Goal: Information Seeking & Learning: Learn about a topic

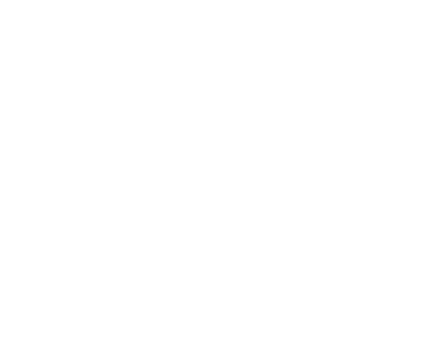
select select "Song"
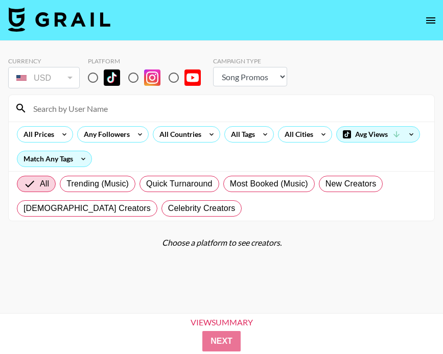
click at [96, 80] on input "radio" at bounding box center [92, 77] width 21 height 21
radio input "true"
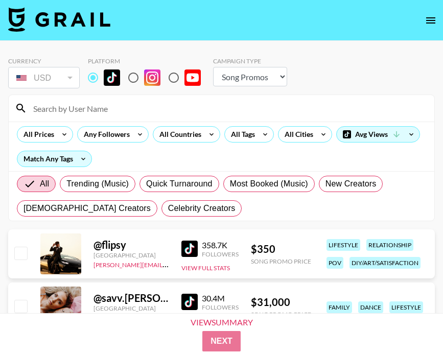
click at [97, 116] on input at bounding box center [227, 108] width 401 height 16
paste input "@_princesa674"
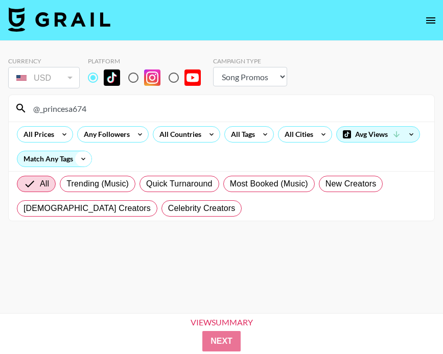
type input "@_princesa674"
click at [81, 162] on icon at bounding box center [83, 158] width 16 height 15
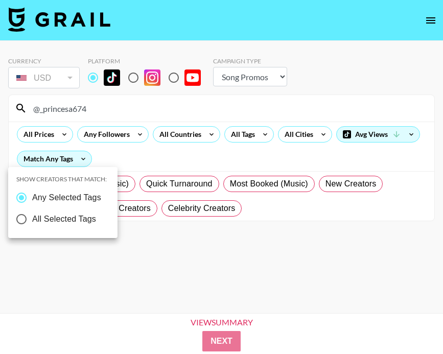
click at [152, 159] on div at bounding box center [221, 177] width 443 height 354
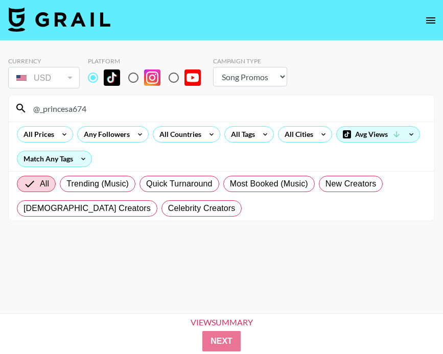
drag, startPoint x: 98, startPoint y: 114, endPoint x: -15, endPoint y: 86, distance: 116.3
click at [0, 86] on html "Currency USD USD ​ Platform Campaign Type Choose Type... Song Promos Brand Prom…" at bounding box center [221, 193] width 443 height 387
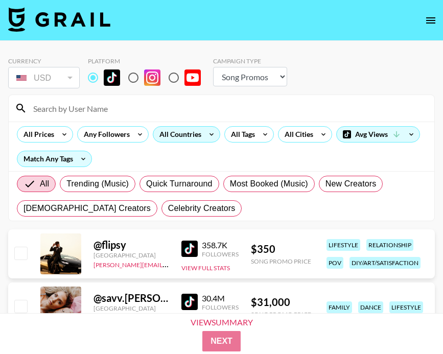
click at [195, 140] on div "All Countries" at bounding box center [178, 134] width 50 height 15
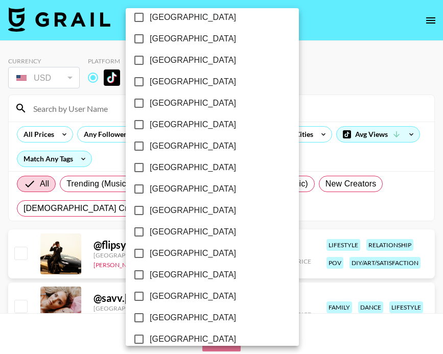
scroll to position [838, 0]
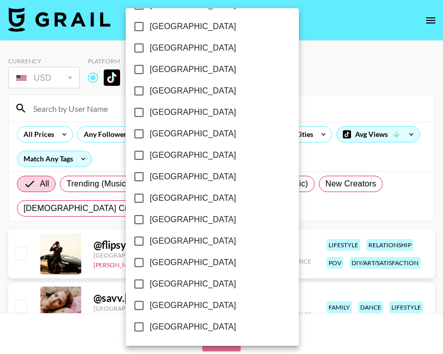
click at [171, 280] on span "[GEOGRAPHIC_DATA]" at bounding box center [193, 284] width 86 height 12
click at [150, 280] on input "[GEOGRAPHIC_DATA]" at bounding box center [138, 284] width 21 height 21
checkbox input "true"
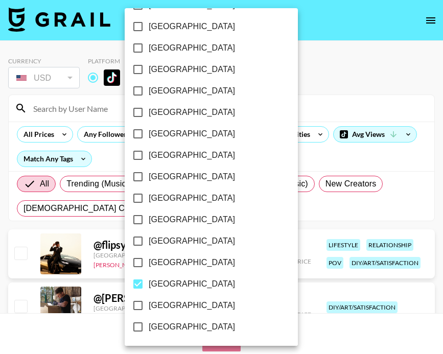
click at [318, 167] on div at bounding box center [221, 177] width 443 height 354
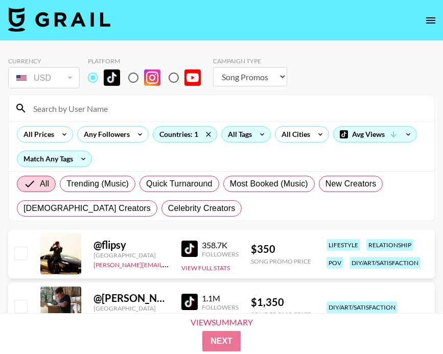
click at [261, 133] on icon at bounding box center [262, 134] width 16 height 15
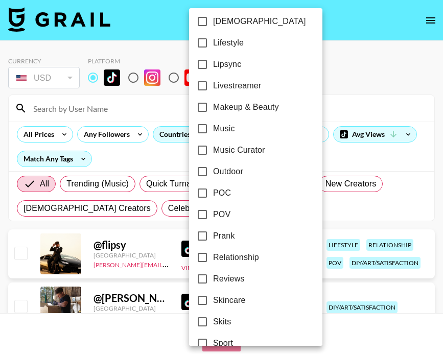
scroll to position [470, 0]
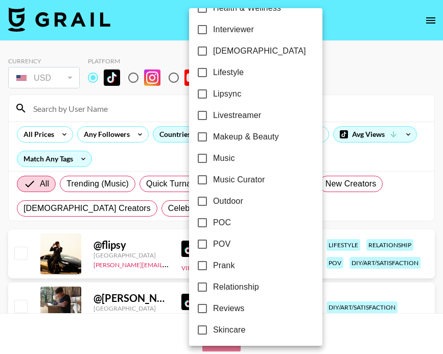
click at [202, 94] on input "Lipsync" at bounding box center [202, 93] width 21 height 21
checkbox input "true"
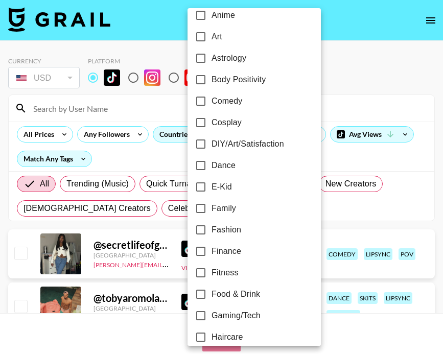
scroll to position [43, 0]
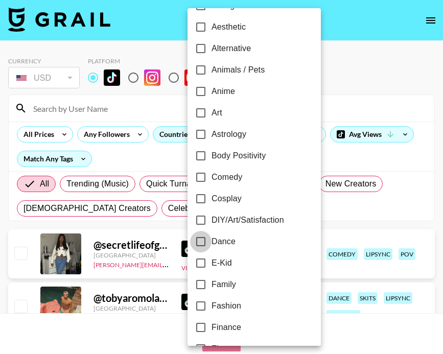
click at [199, 239] on input "Dance" at bounding box center [200, 241] width 21 height 21
checkbox input "true"
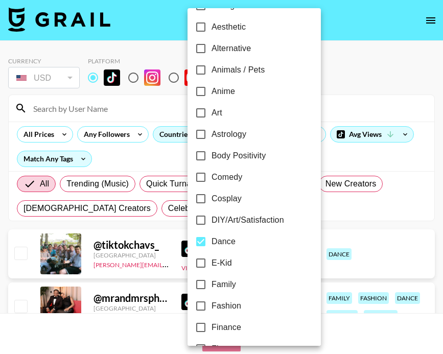
click at [356, 74] on div at bounding box center [221, 177] width 443 height 354
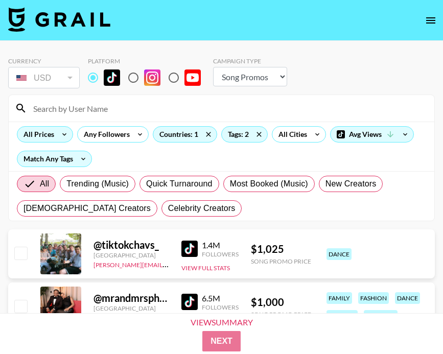
click at [61, 138] on icon at bounding box center [64, 134] width 16 height 15
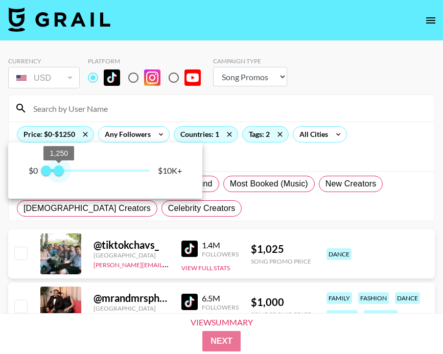
type input "1000"
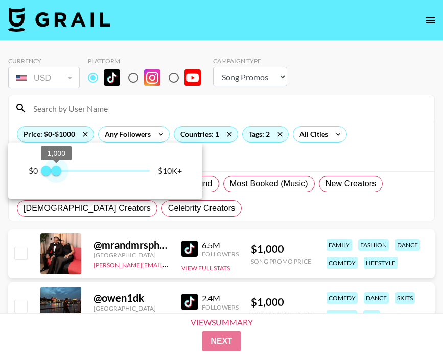
drag, startPoint x: 141, startPoint y: 171, endPoint x: 58, endPoint y: 168, distance: 82.9
click at [58, 168] on span "1,000" at bounding box center [56, 171] width 10 height 10
click at [364, 157] on div at bounding box center [221, 177] width 443 height 354
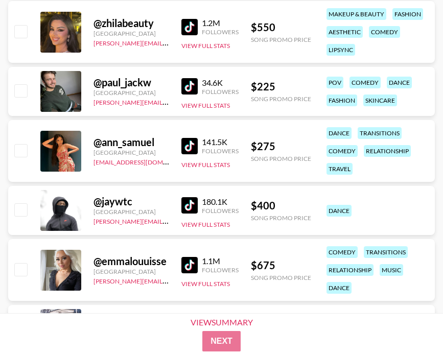
scroll to position [2376, 0]
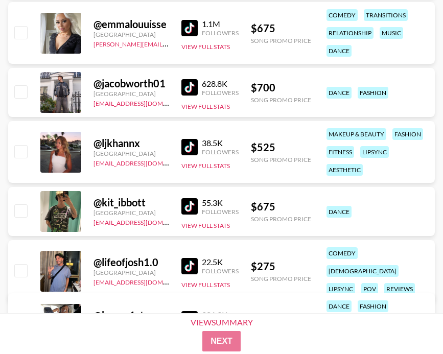
click at [190, 147] on img at bounding box center [190, 147] width 16 height 16
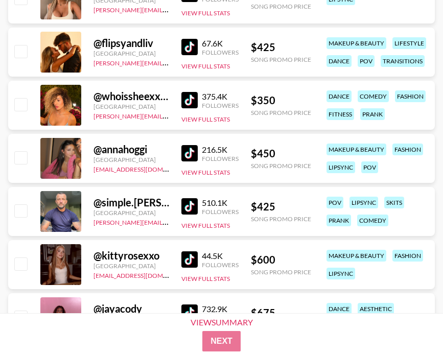
scroll to position [3151, 0]
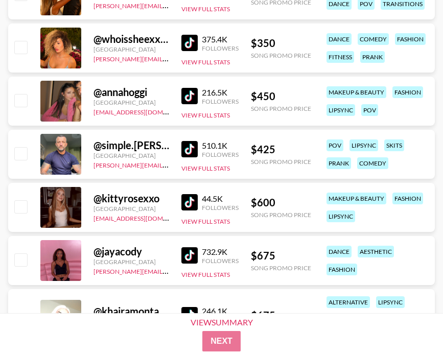
click at [181, 203] on div "@ kittyrosexxo United Kingdom max@grail-talent.com 44.5K Followers View Full St…" at bounding box center [221, 207] width 427 height 49
click at [188, 202] on img at bounding box center [190, 202] width 16 height 16
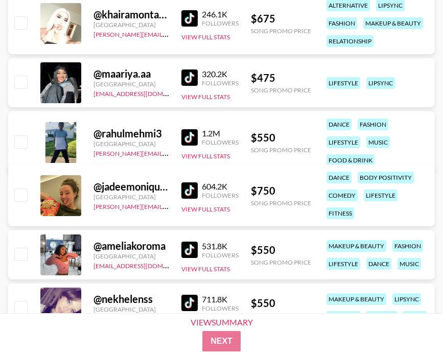
scroll to position [3449, 0]
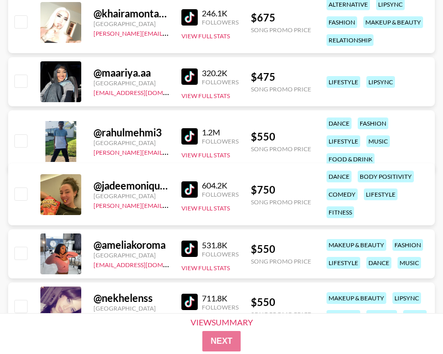
click at [190, 189] on img at bounding box center [190, 190] width 16 height 16
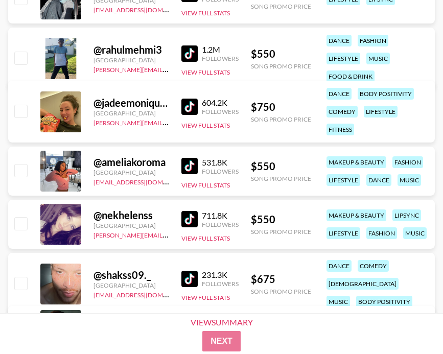
click at [187, 167] on img at bounding box center [190, 166] width 16 height 16
click at [186, 216] on img at bounding box center [190, 219] width 16 height 16
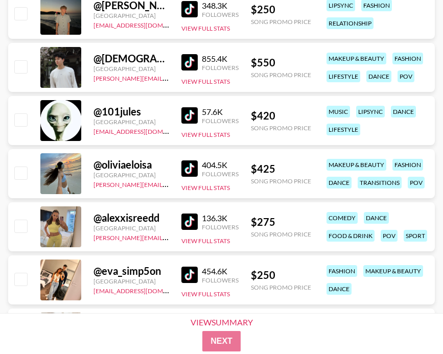
scroll to position [3926, 0]
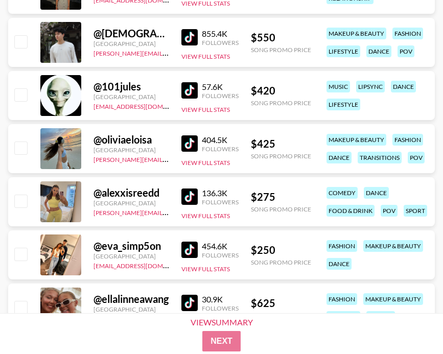
click at [194, 136] on img at bounding box center [190, 144] width 16 height 16
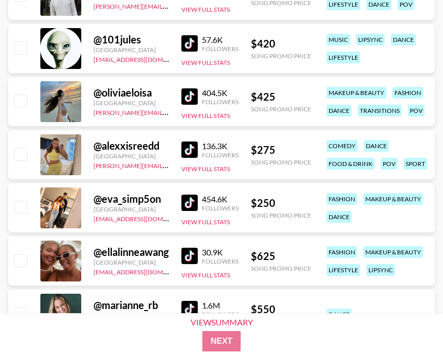
click at [187, 257] on img at bounding box center [190, 256] width 16 height 16
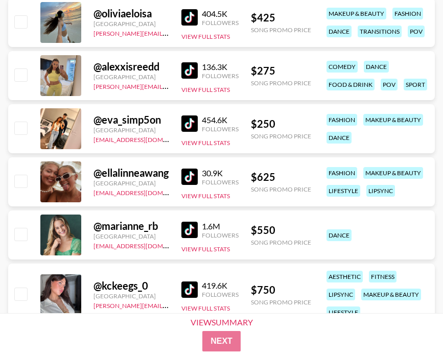
scroll to position [4210, 0]
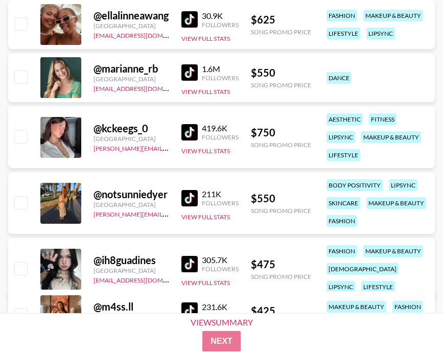
click at [187, 129] on img at bounding box center [190, 132] width 16 height 16
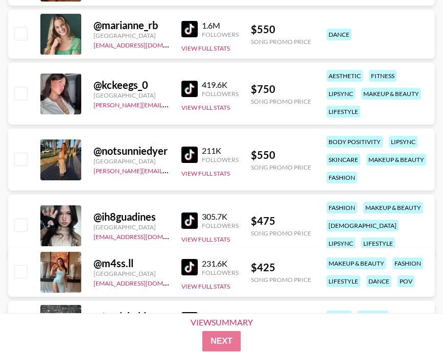
click at [188, 213] on img at bounding box center [190, 221] width 16 height 16
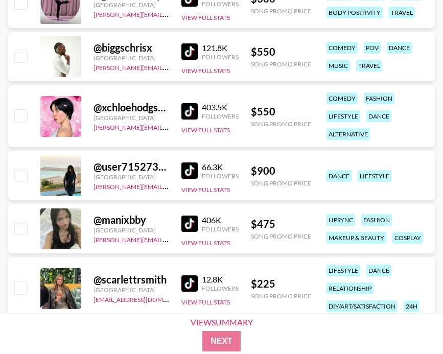
scroll to position [5042, 0]
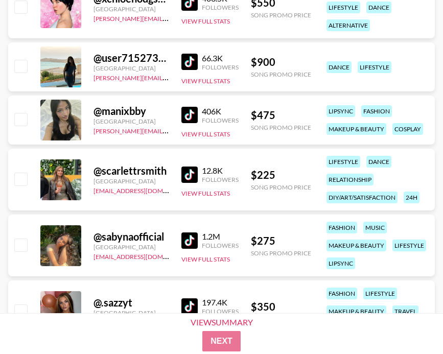
click at [186, 113] on img at bounding box center [190, 115] width 16 height 16
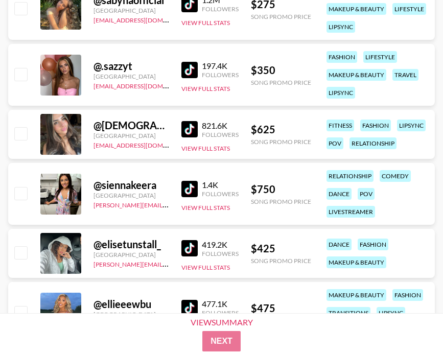
scroll to position [5386, 0]
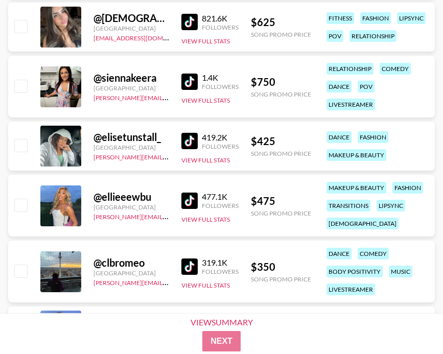
click at [187, 197] on img at bounding box center [190, 201] width 16 height 16
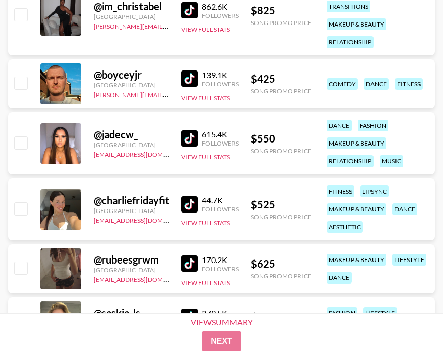
scroll to position [5894, 0]
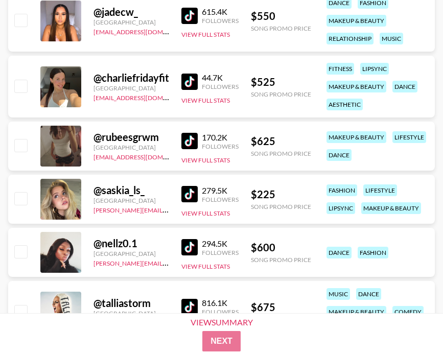
click at [185, 198] on img at bounding box center [190, 194] width 16 height 16
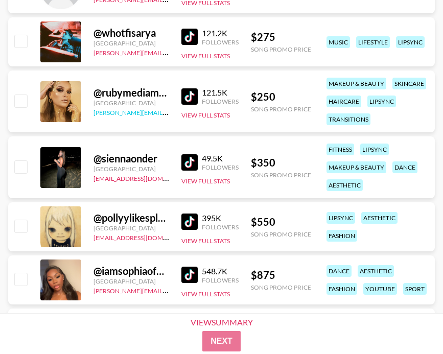
scroll to position [6285, 0]
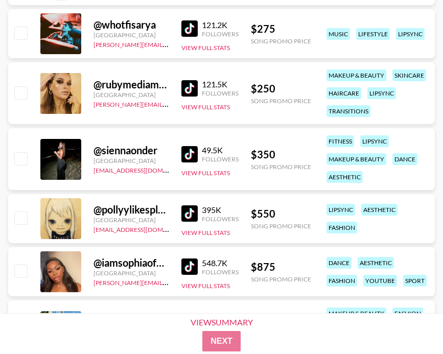
click at [195, 151] on img at bounding box center [190, 154] width 16 height 16
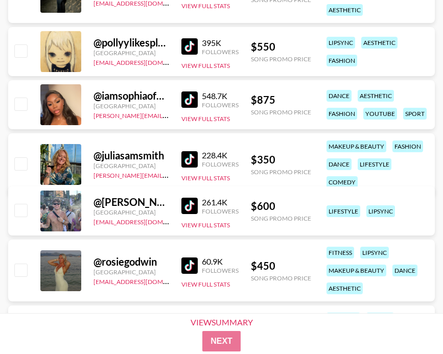
scroll to position [6454, 0]
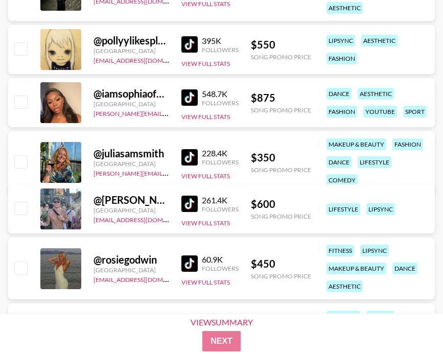
click at [189, 260] on img at bounding box center [190, 264] width 16 height 16
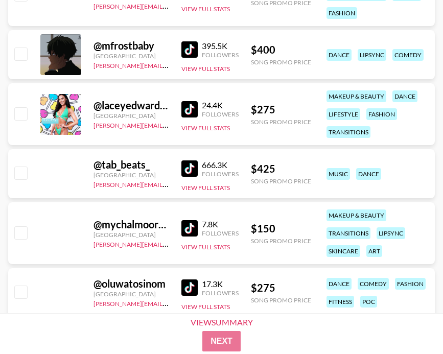
scroll to position [8016, 0]
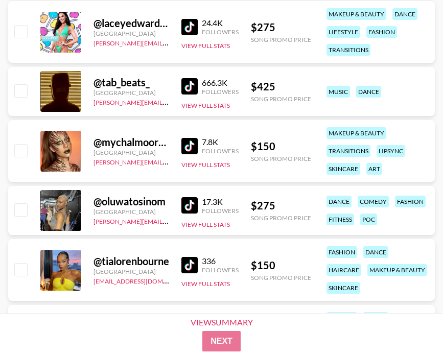
click at [187, 265] on img at bounding box center [190, 265] width 16 height 16
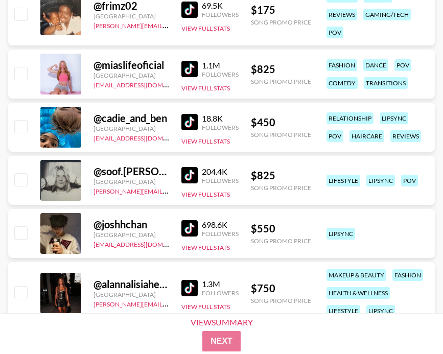
scroll to position [0, 0]
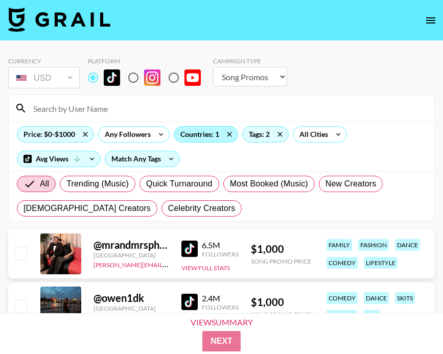
click at [211, 134] on div "Countries: 1" at bounding box center [205, 134] width 63 height 15
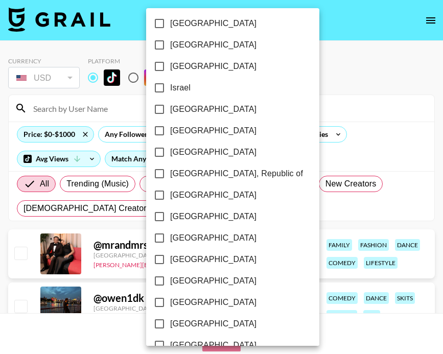
scroll to position [838, 0]
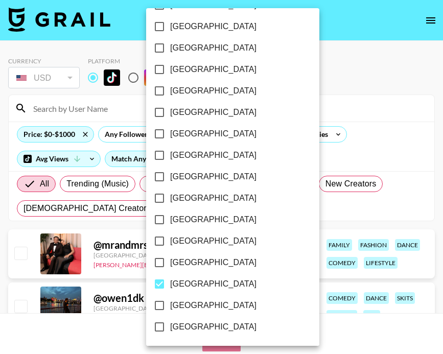
click at [154, 284] on input "[GEOGRAPHIC_DATA]" at bounding box center [159, 284] width 21 height 21
checkbox input "false"
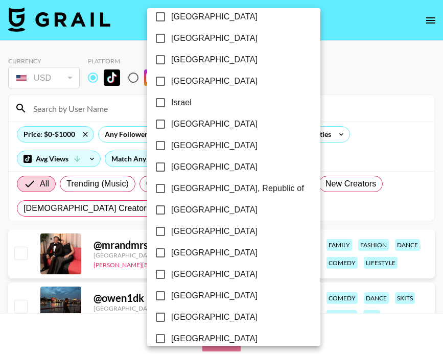
scroll to position [428, 0]
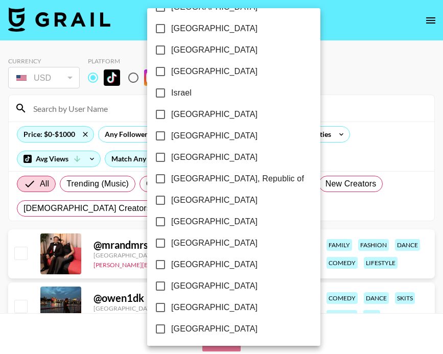
click at [159, 263] on input "Netherlands" at bounding box center [160, 264] width 21 height 21
checkbox input "true"
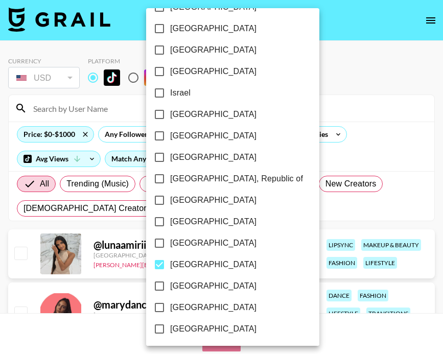
click at [370, 95] on div at bounding box center [221, 177] width 443 height 354
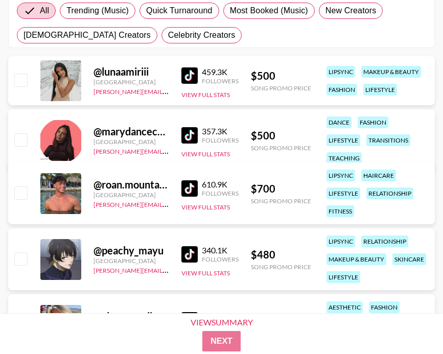
scroll to position [215, 0]
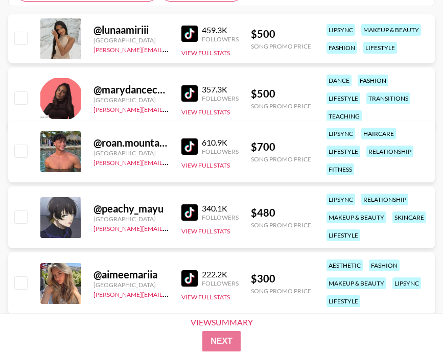
click at [188, 278] on img at bounding box center [190, 279] width 16 height 16
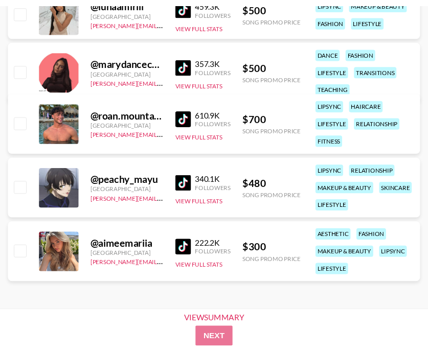
scroll to position [0, 0]
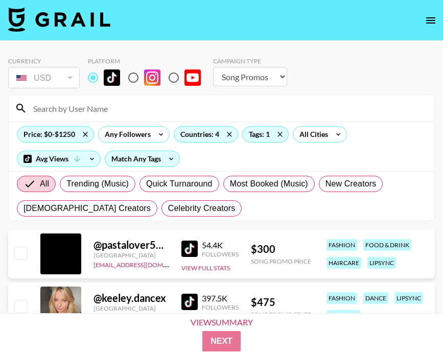
select select "Song"
